Goal: Task Accomplishment & Management: Use online tool/utility

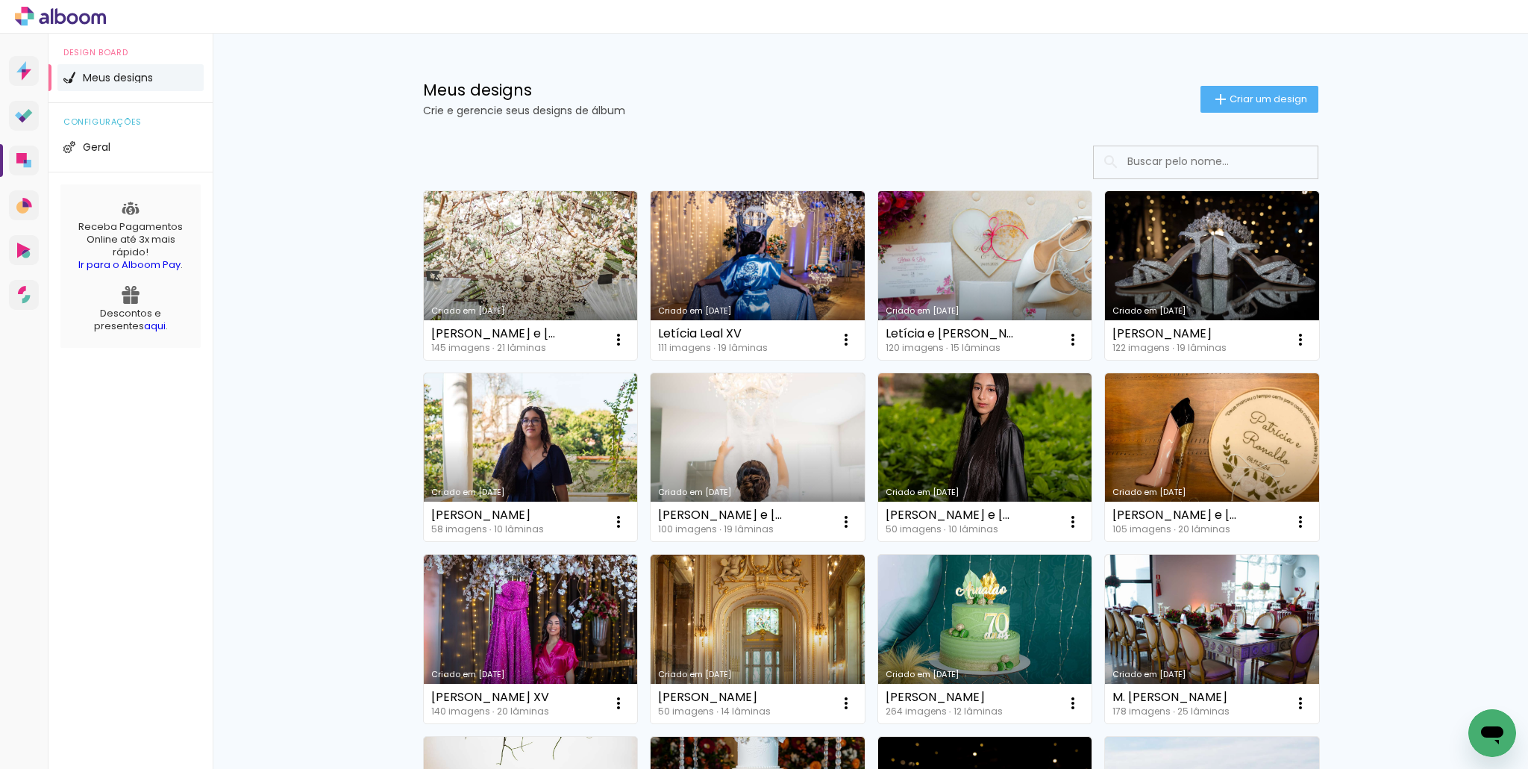
click at [949, 290] on link "Criado em [DATE]" at bounding box center [985, 275] width 214 height 169
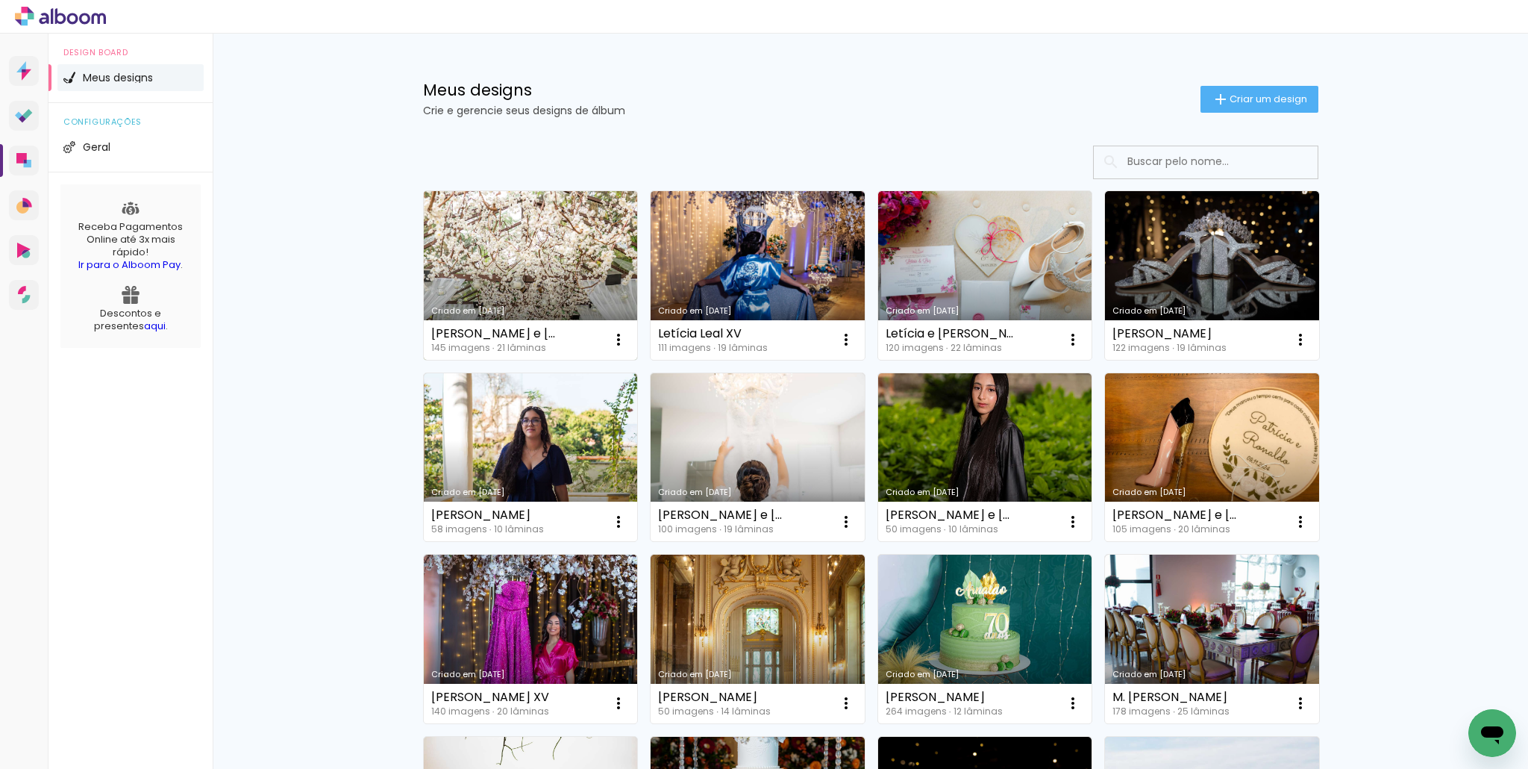
click at [514, 286] on link "Criado em [DATE]" at bounding box center [531, 275] width 214 height 169
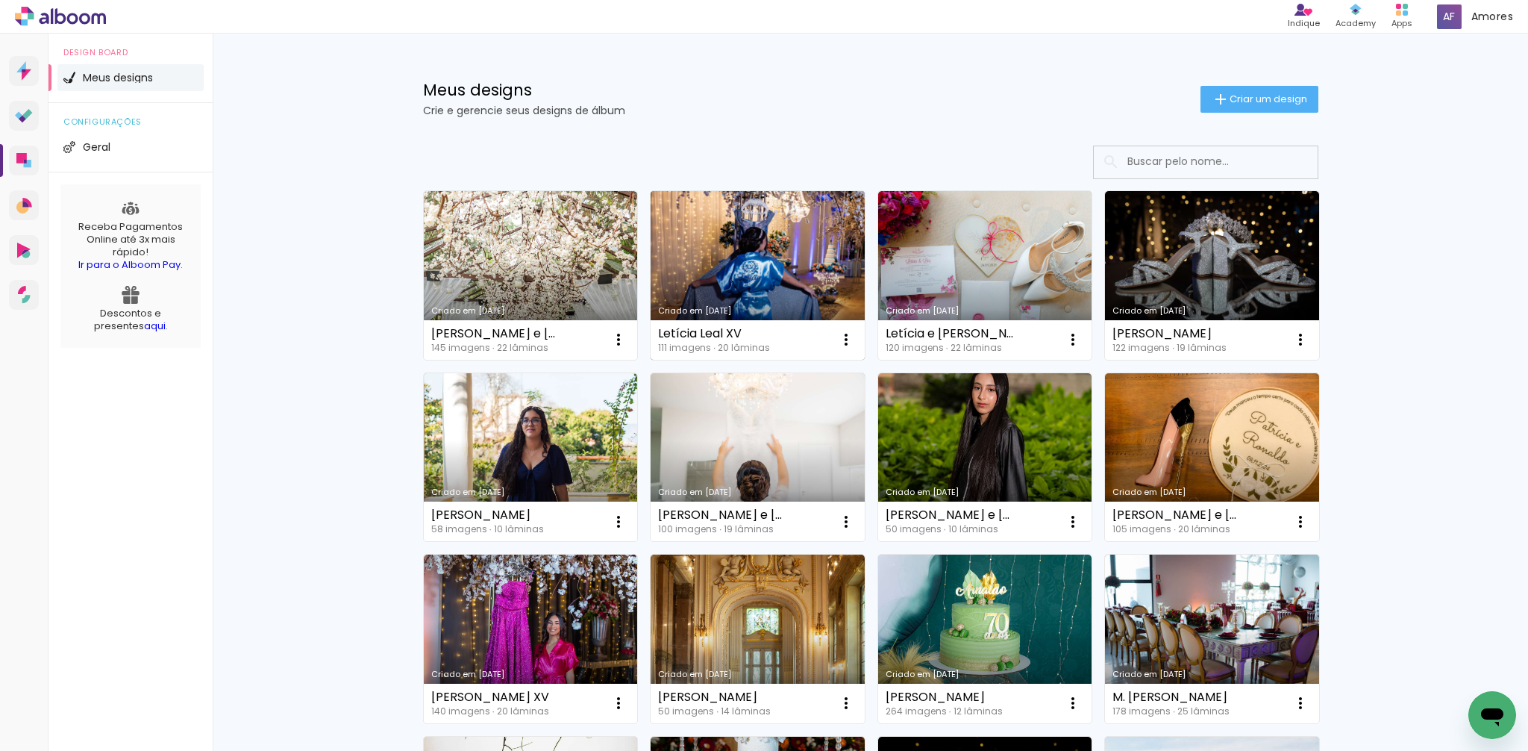
click at [760, 293] on link "Criado em [DATE]" at bounding box center [758, 275] width 214 height 169
